Goal: Check status: Check status

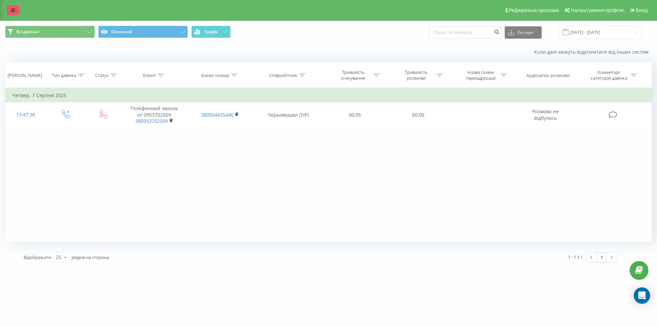
click at [13, 15] on link at bounding box center [13, 10] width 12 height 10
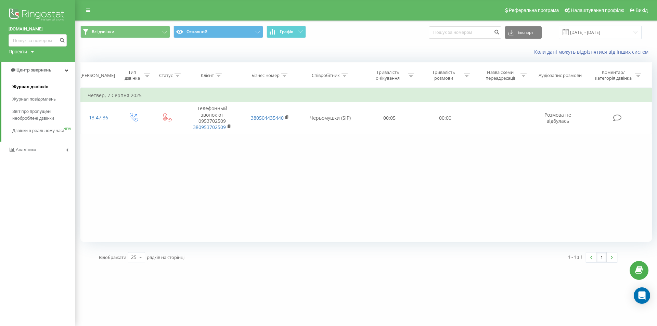
click at [36, 87] on span "Журнал дзвінків" at bounding box center [30, 87] width 36 height 7
